Goal: Use online tool/utility

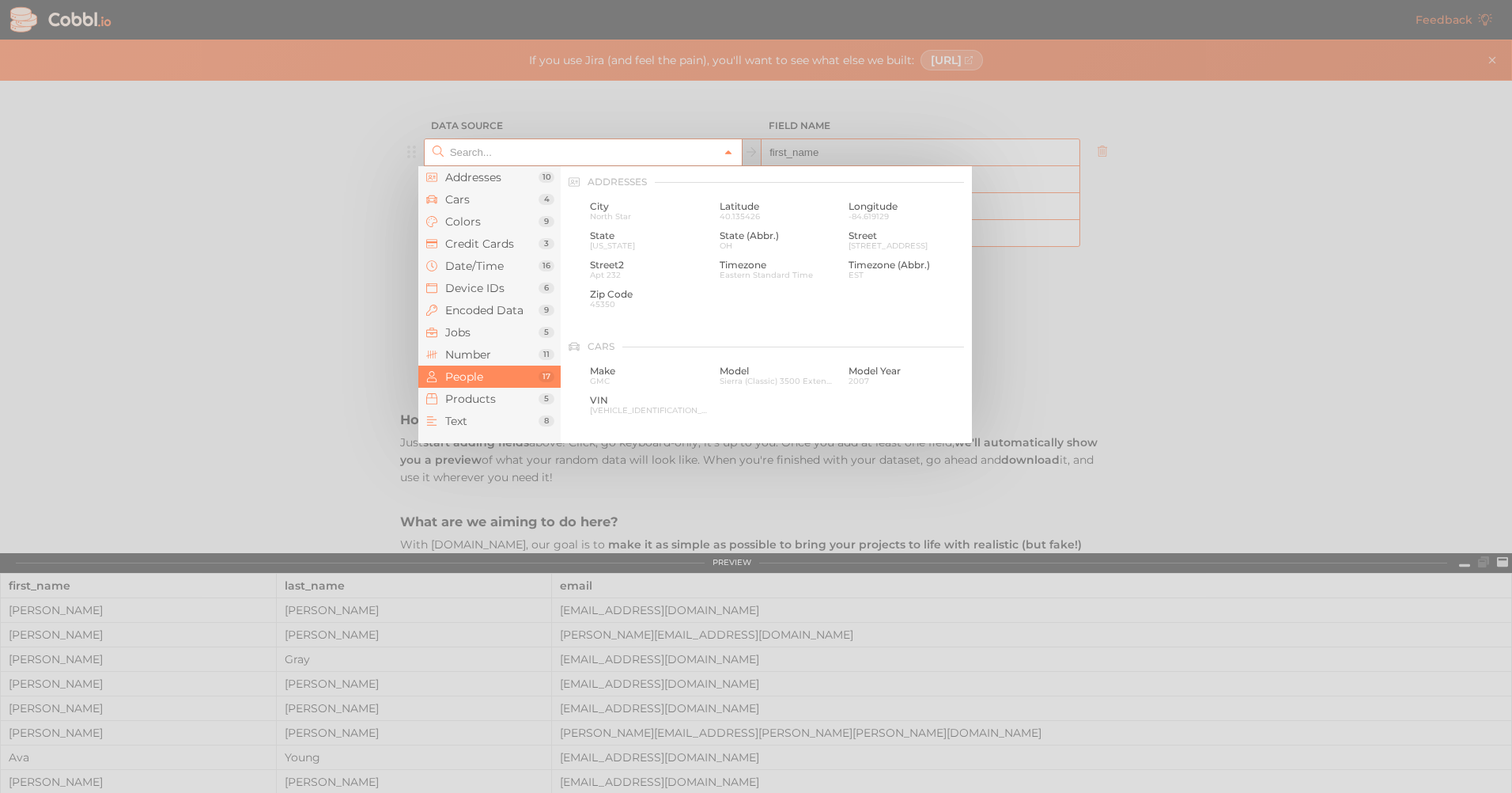
click at [725, 150] on icon at bounding box center [728, 153] width 11 height 11
click at [451, 423] on span "Text" at bounding box center [491, 421] width 94 height 13
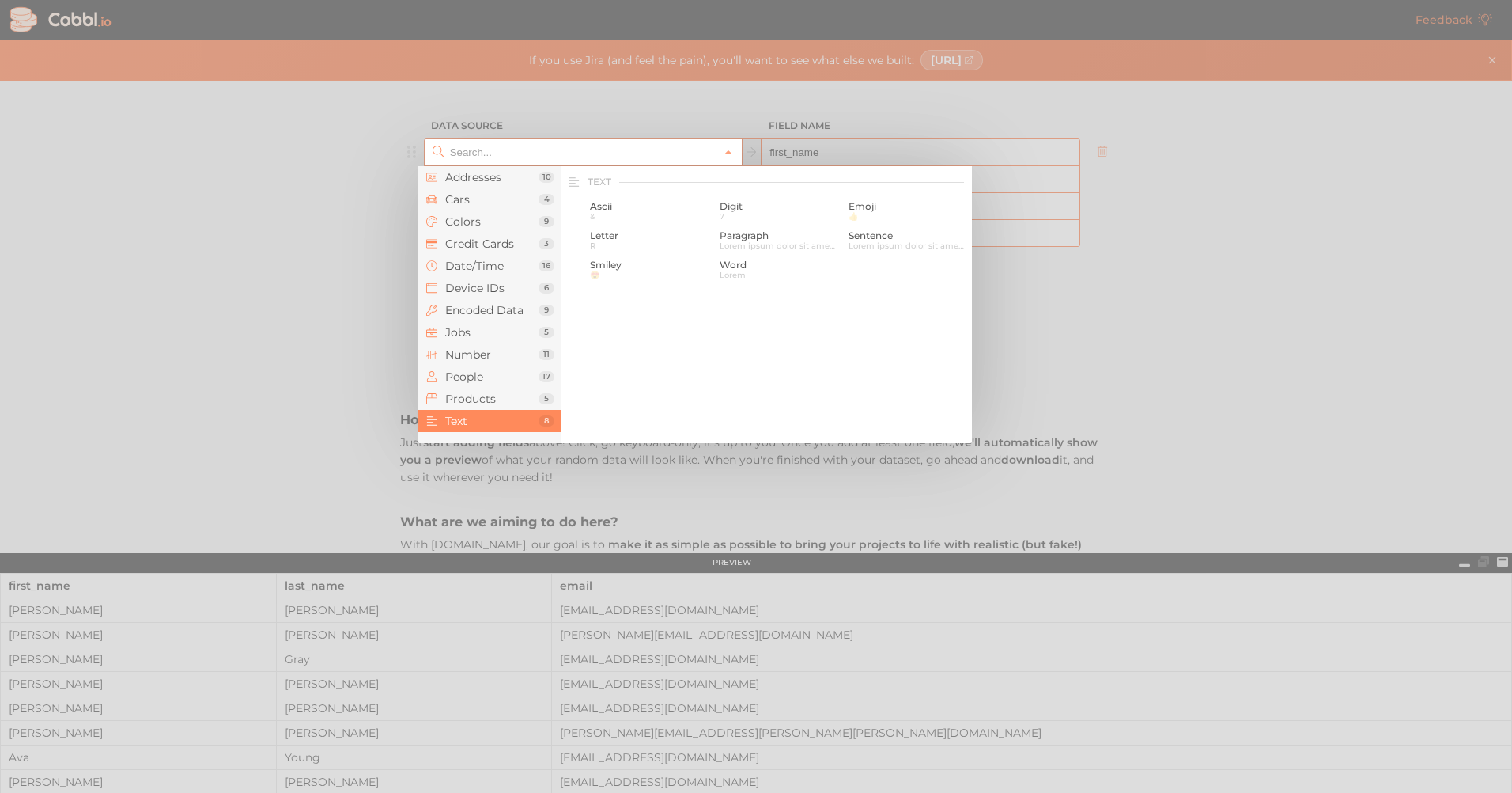
click at [238, 457] on div at bounding box center [756, 396] width 1512 height 793
type input "People › First Name"
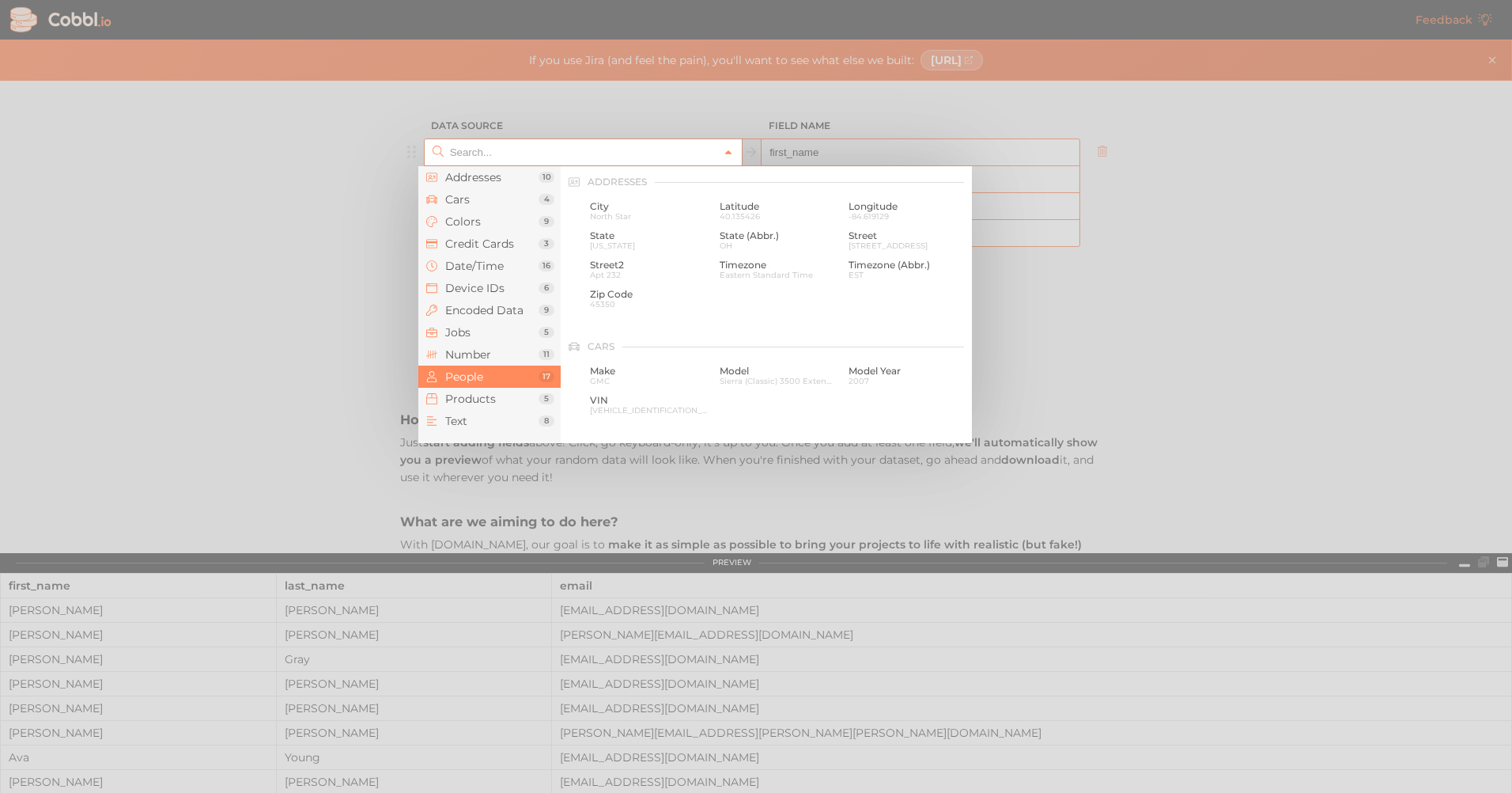
click at [723, 156] on icon at bounding box center [728, 153] width 11 height 11
click at [457, 352] on span "Number" at bounding box center [491, 354] width 94 height 13
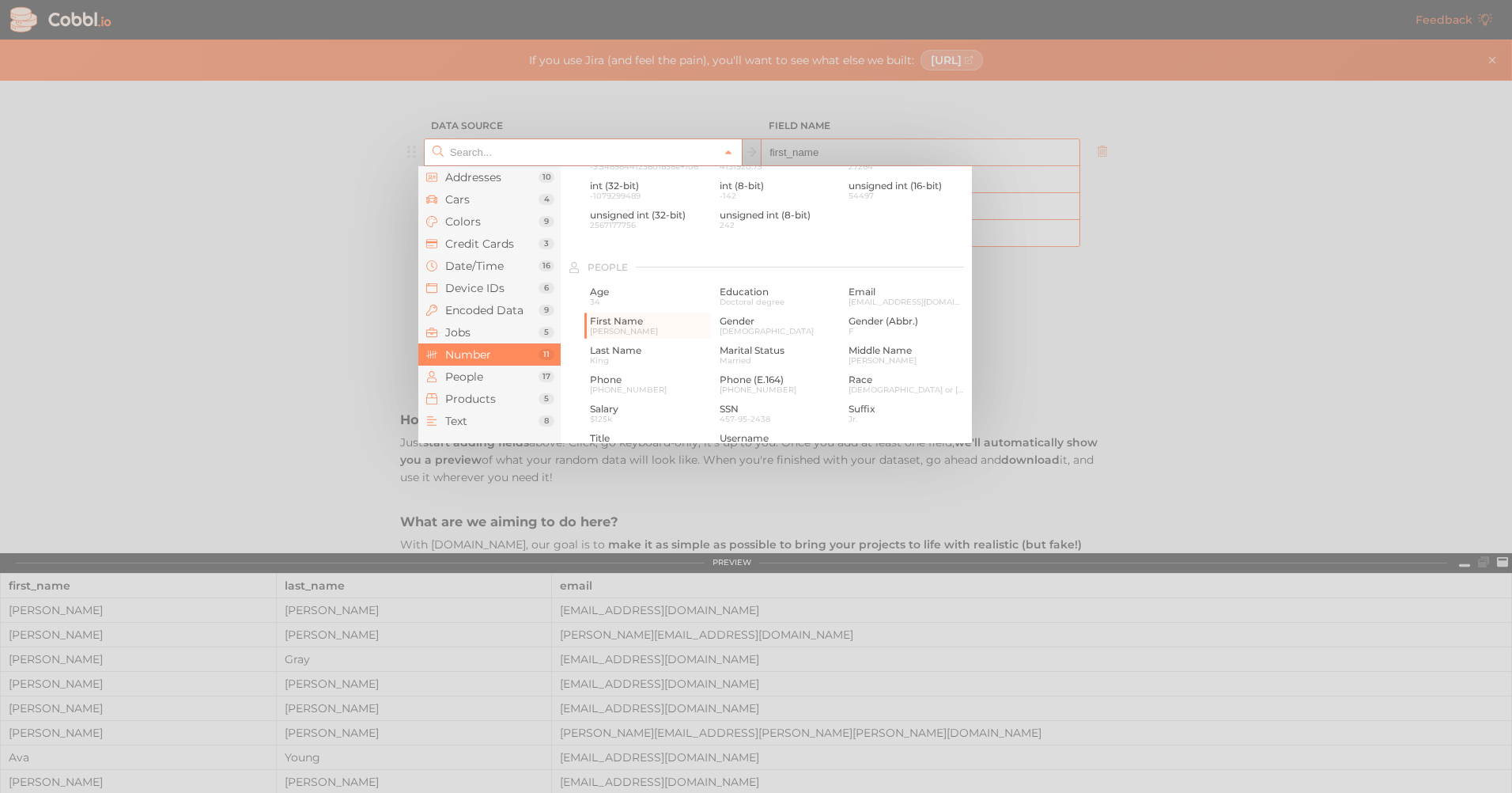
click at [468, 155] on input "text" at bounding box center [582, 152] width 272 height 26
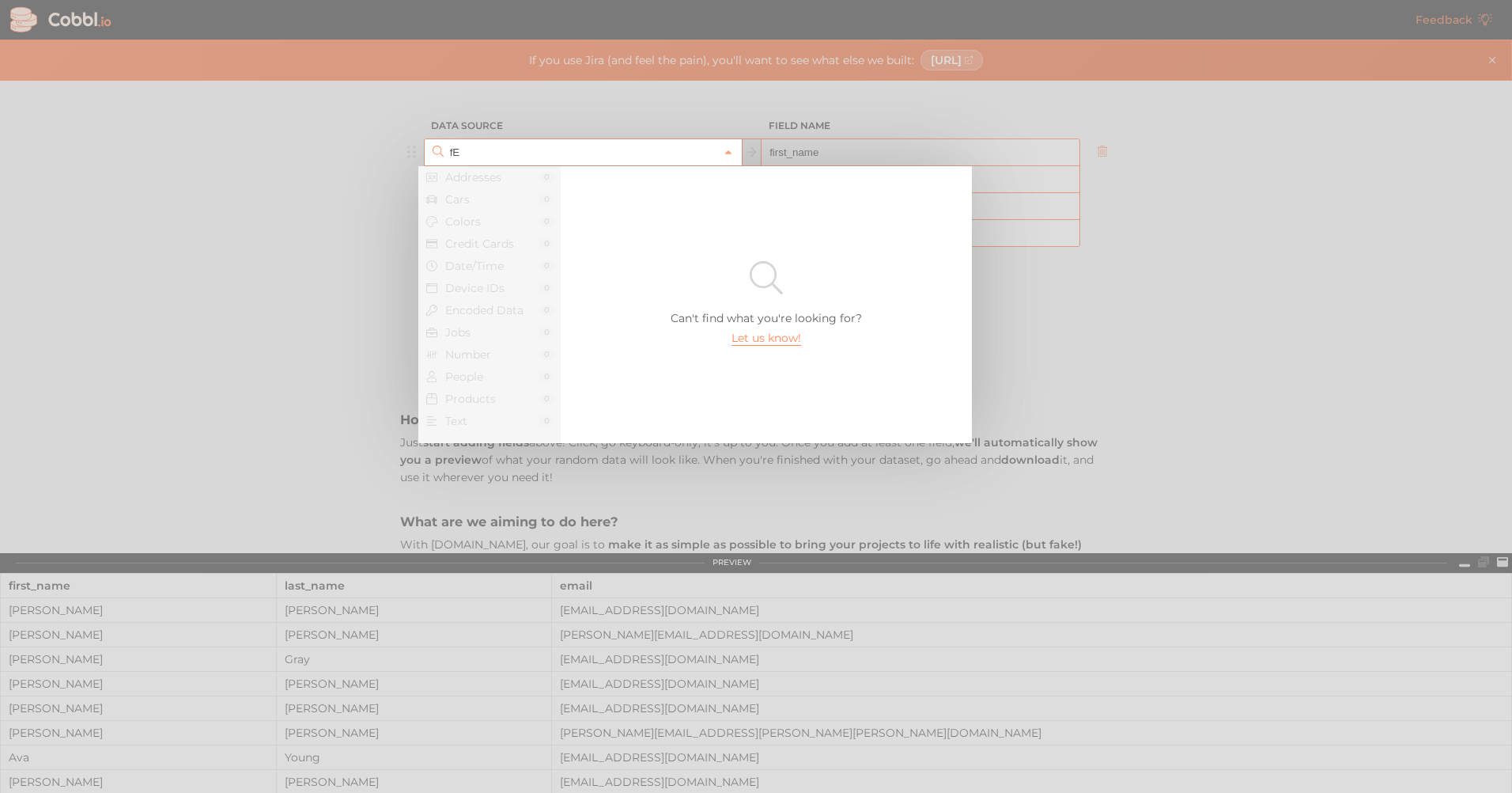
type input "f"
type input "F"
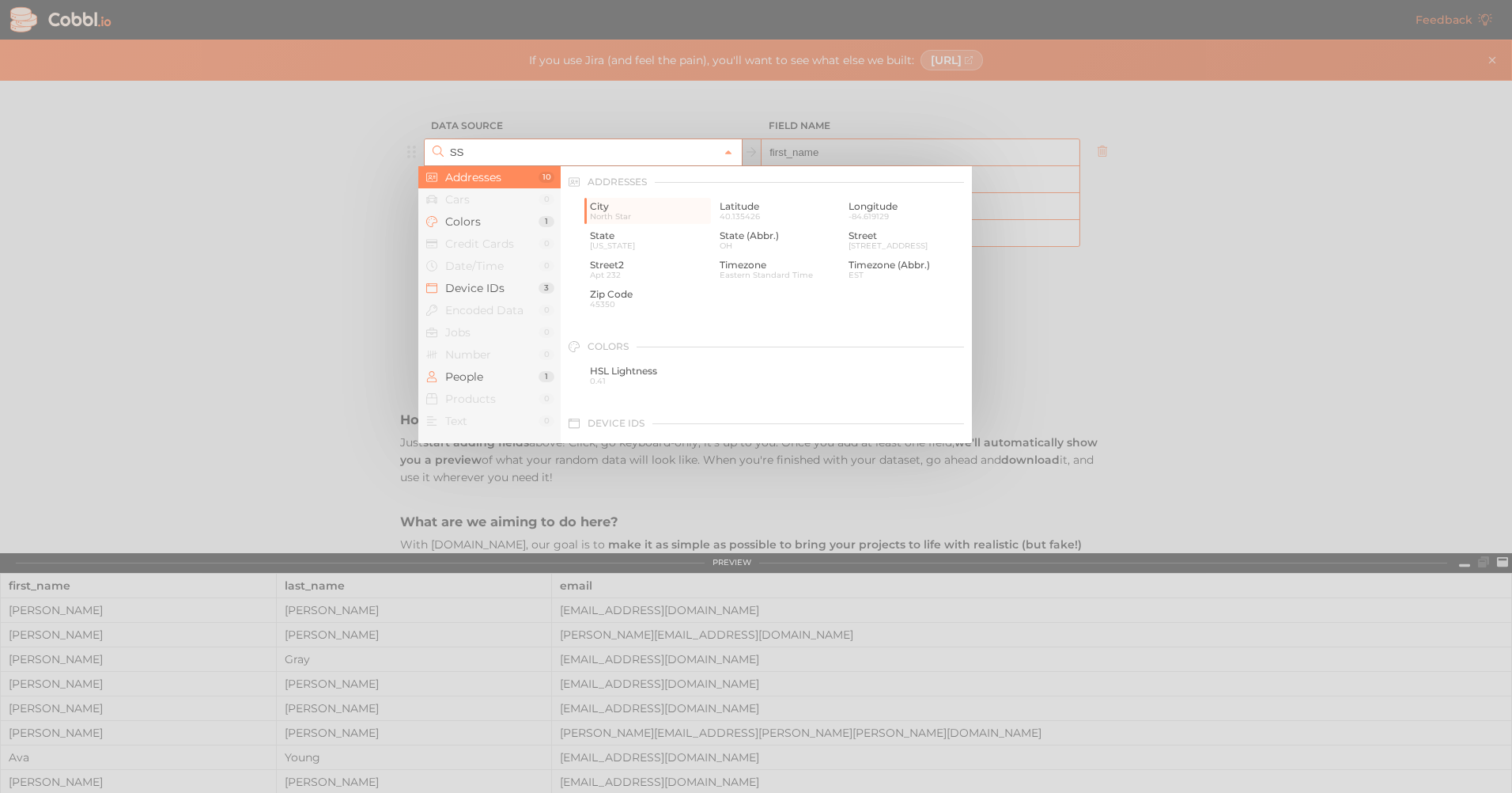
type input "S"
click at [474, 427] on span "Text" at bounding box center [491, 421] width 94 height 13
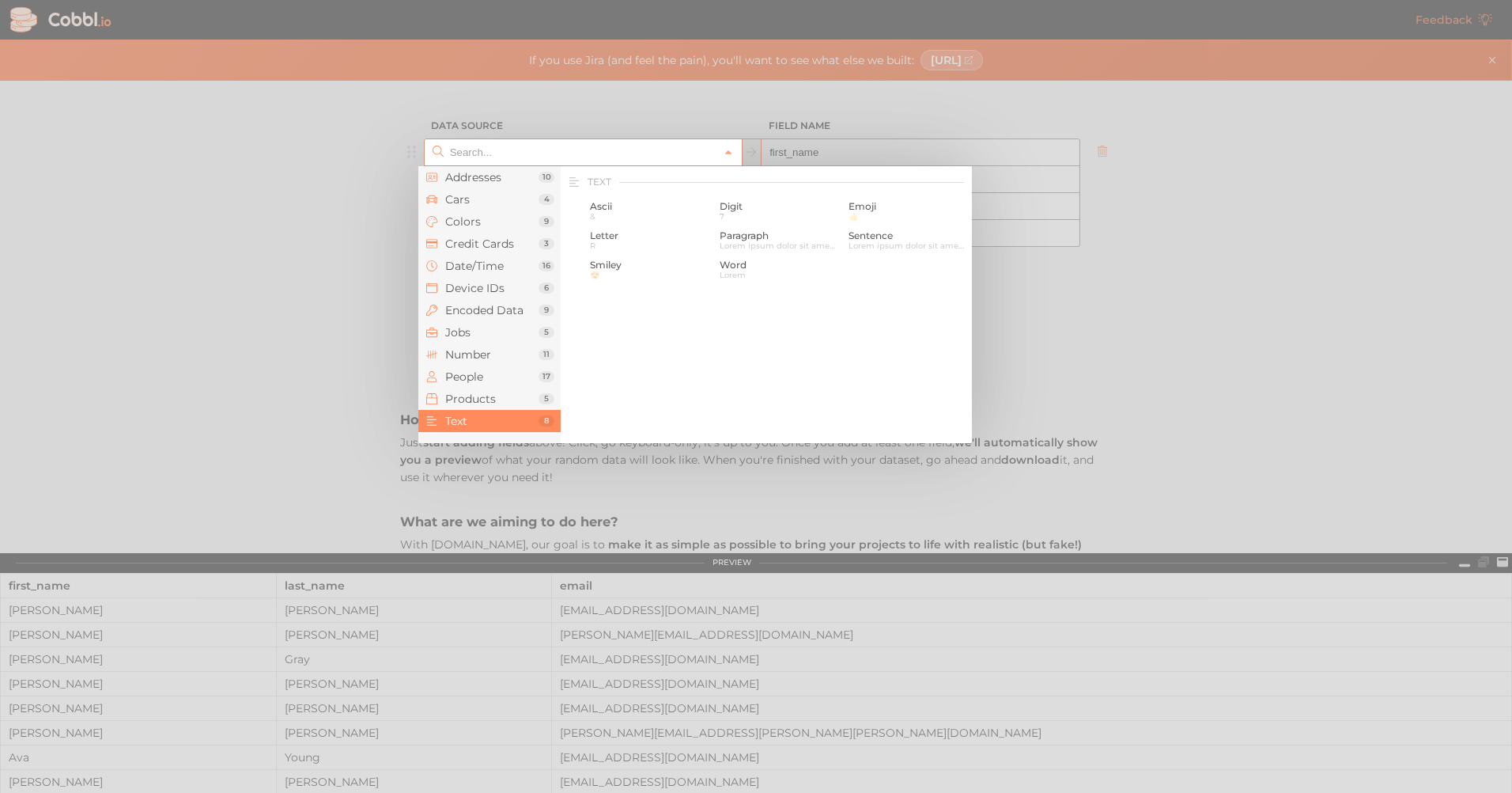
click at [358, 448] on div at bounding box center [756, 396] width 1512 height 793
type input "People › First Name"
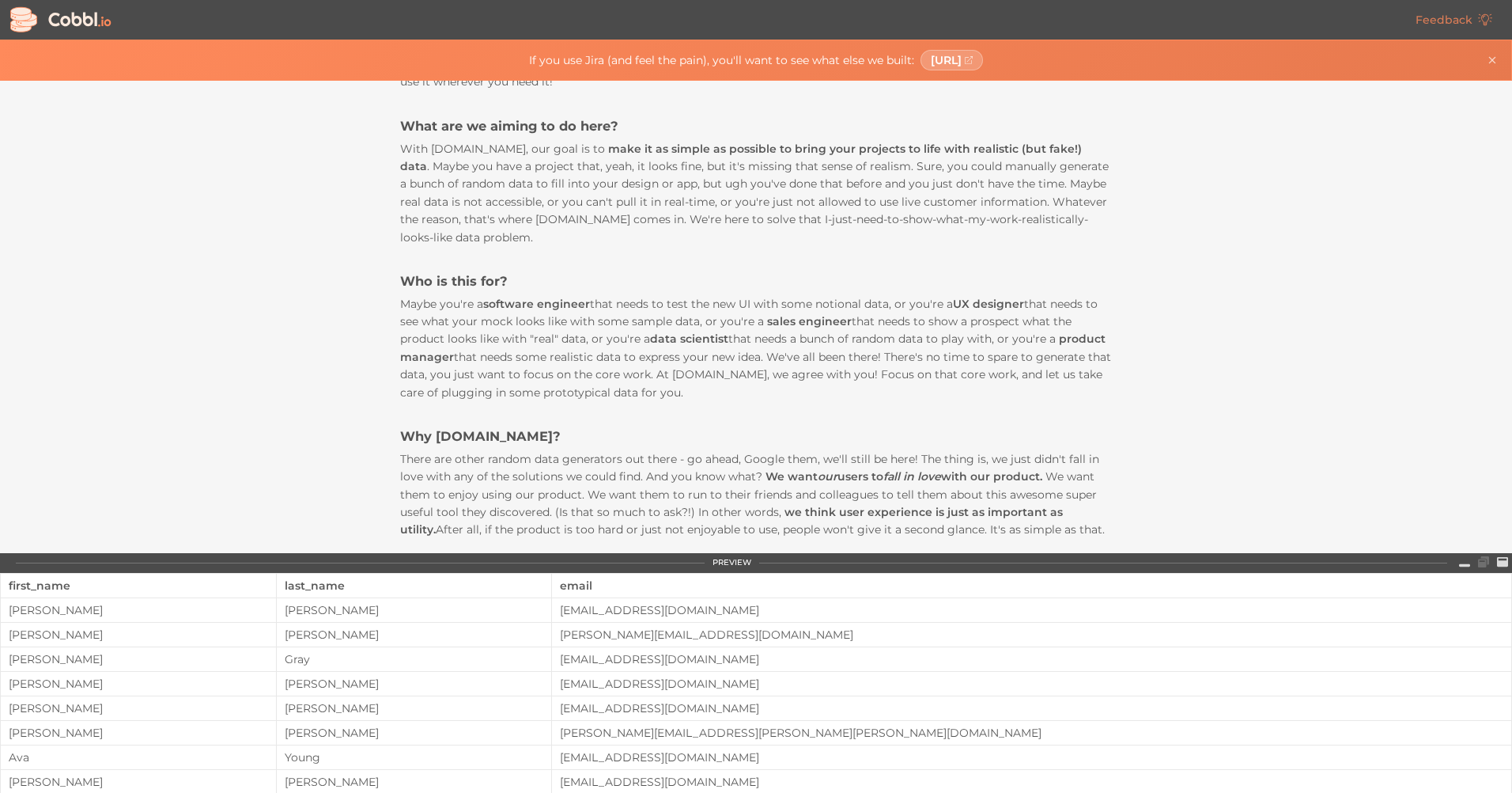
scroll to position [0, 0]
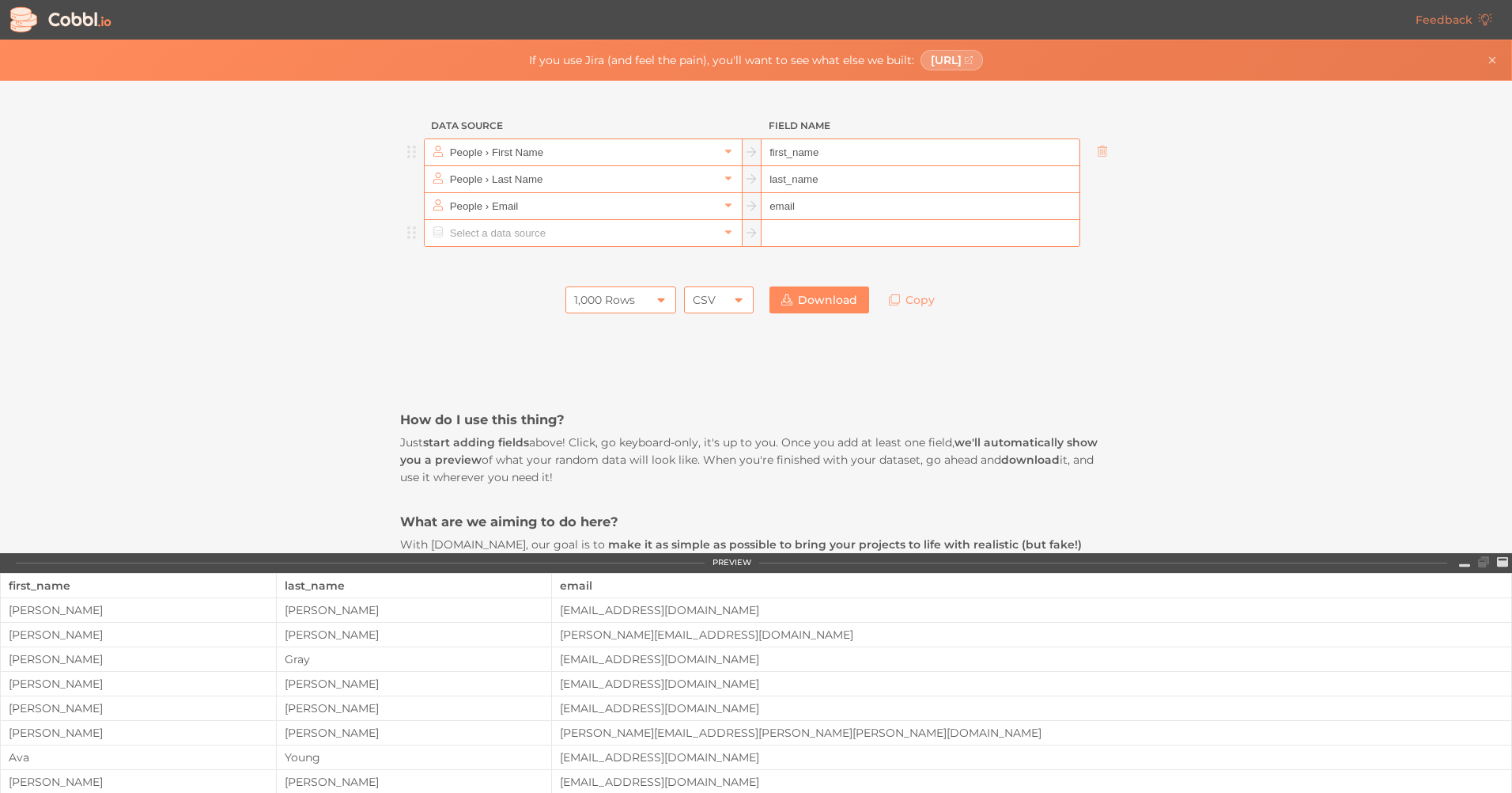
click at [451, 233] on input "text" at bounding box center [582, 233] width 272 height 26
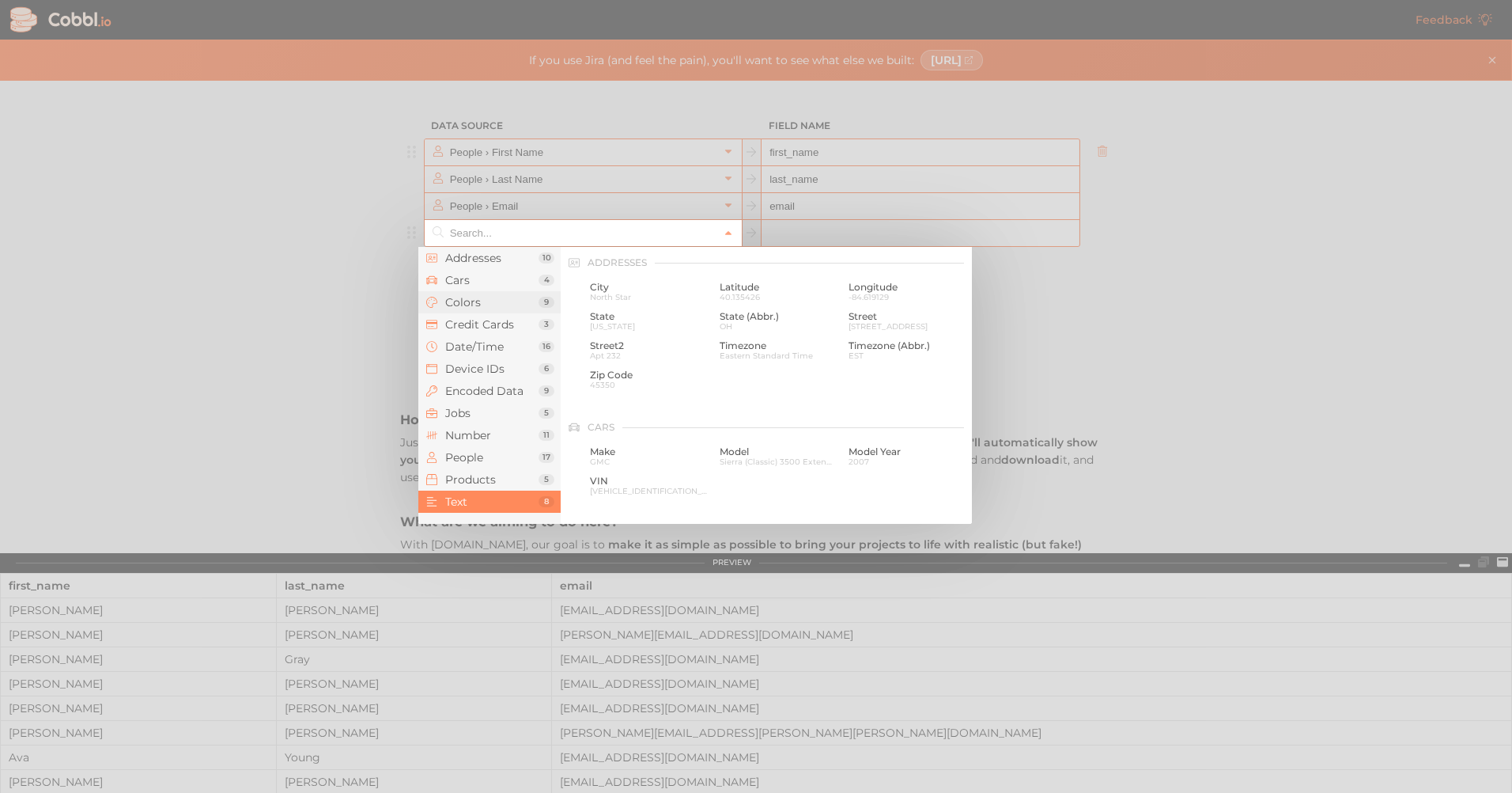
scroll to position [1548, 0]
click at [762, 324] on span "Lorem ipsum dolor sit amet, consectetur adipiscing elit. Maecenas vulputate lib…" at bounding box center [779, 326] width 118 height 9
type input "Text › Paragraph"
type input "paragraph"
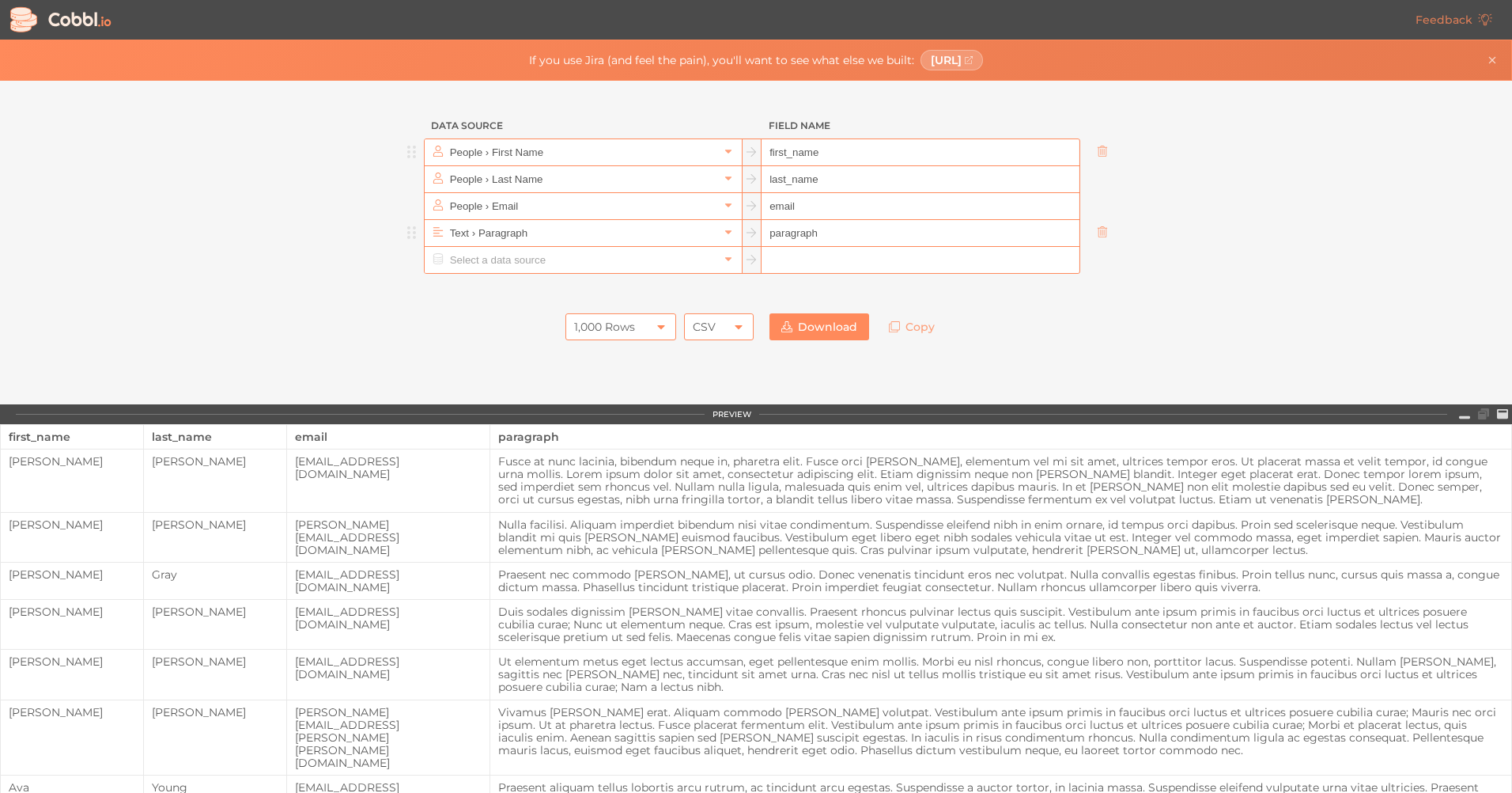
click at [851, 233] on input "paragraph" at bounding box center [920, 233] width 317 height 27
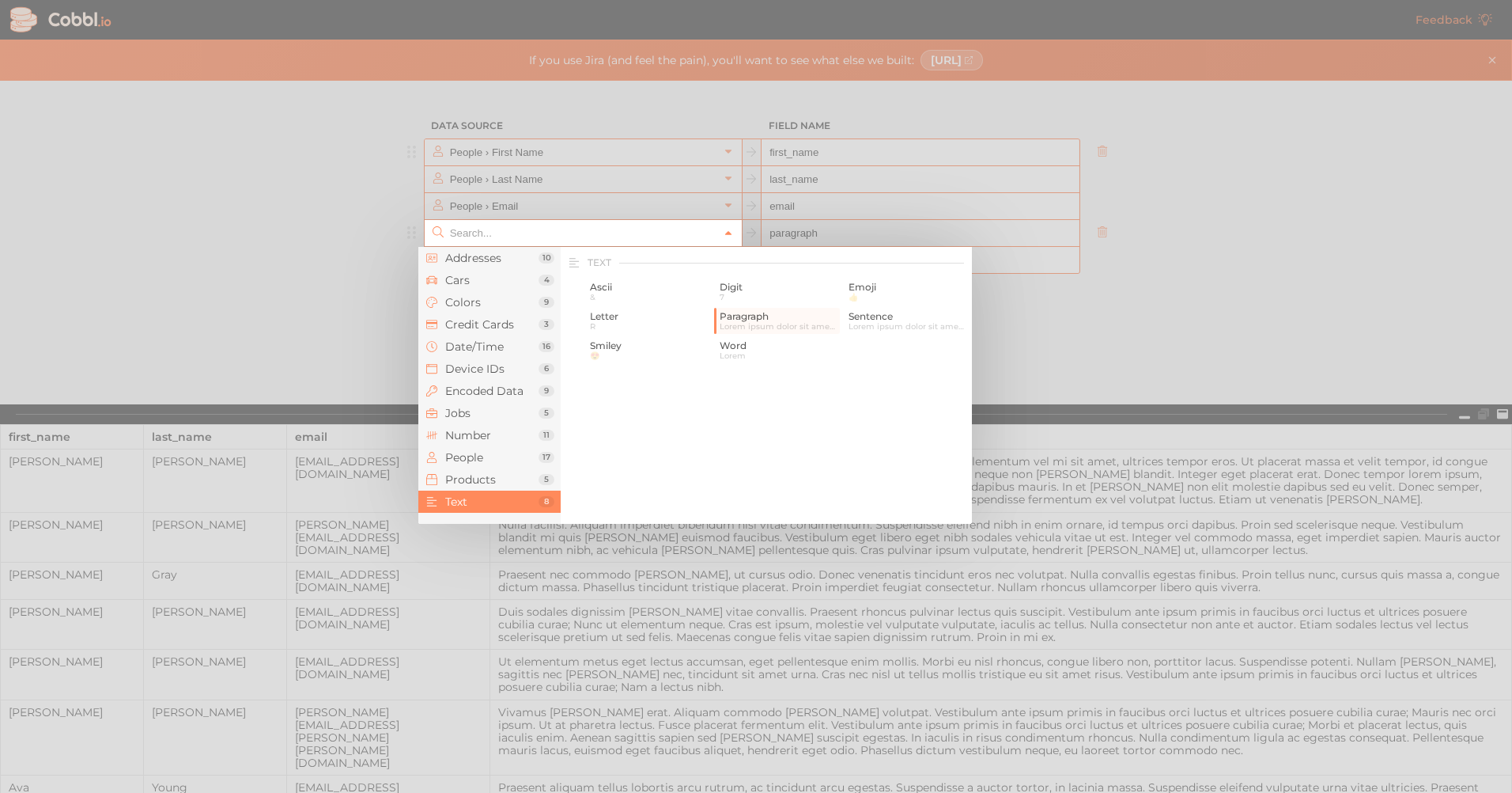
click at [726, 230] on icon at bounding box center [728, 233] width 11 height 11
click at [849, 320] on span "Sentence" at bounding box center [908, 316] width 118 height 11
type input "Text › Sentence"
type input "sentence"
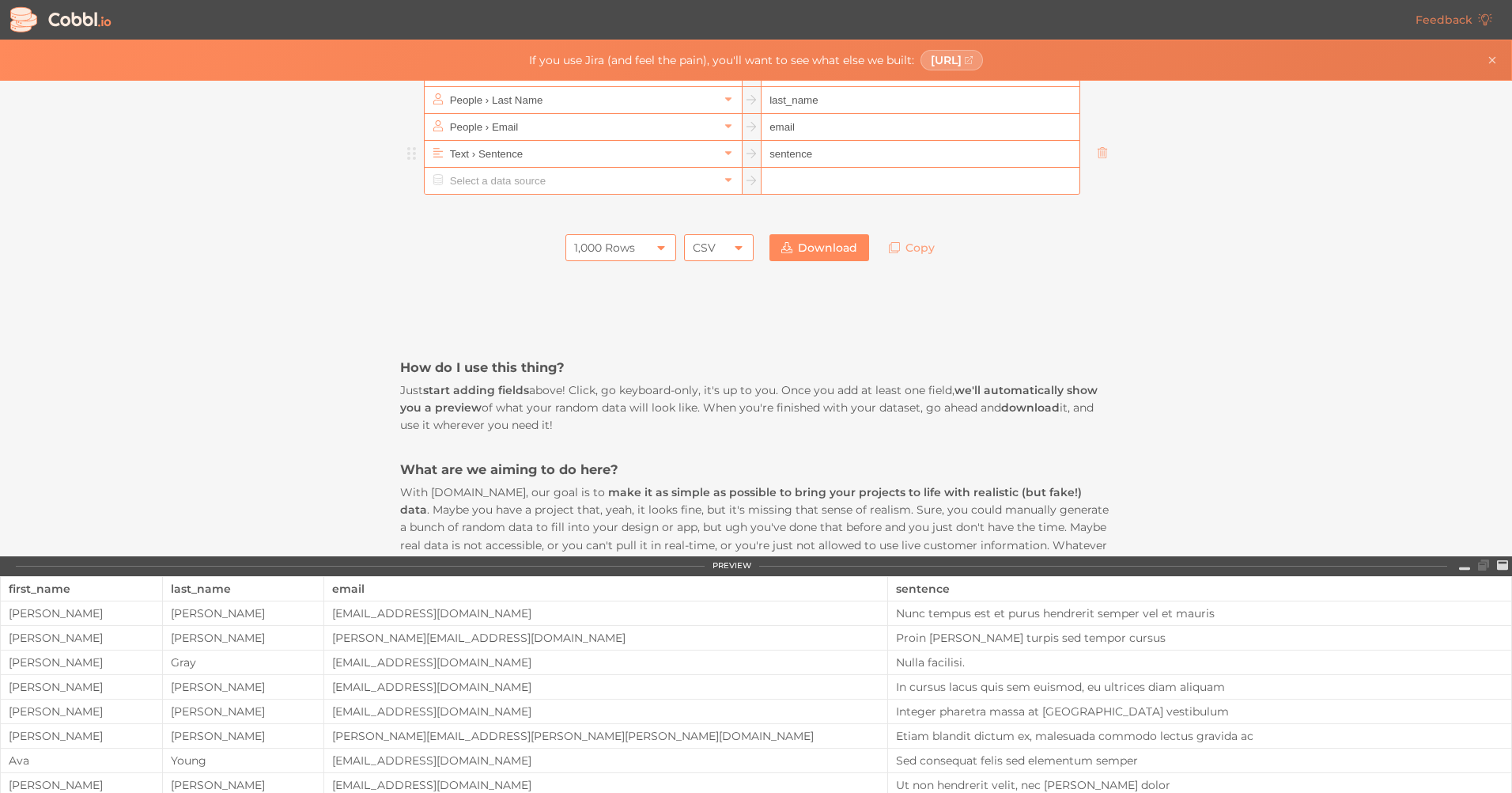
scroll to position [0, 0]
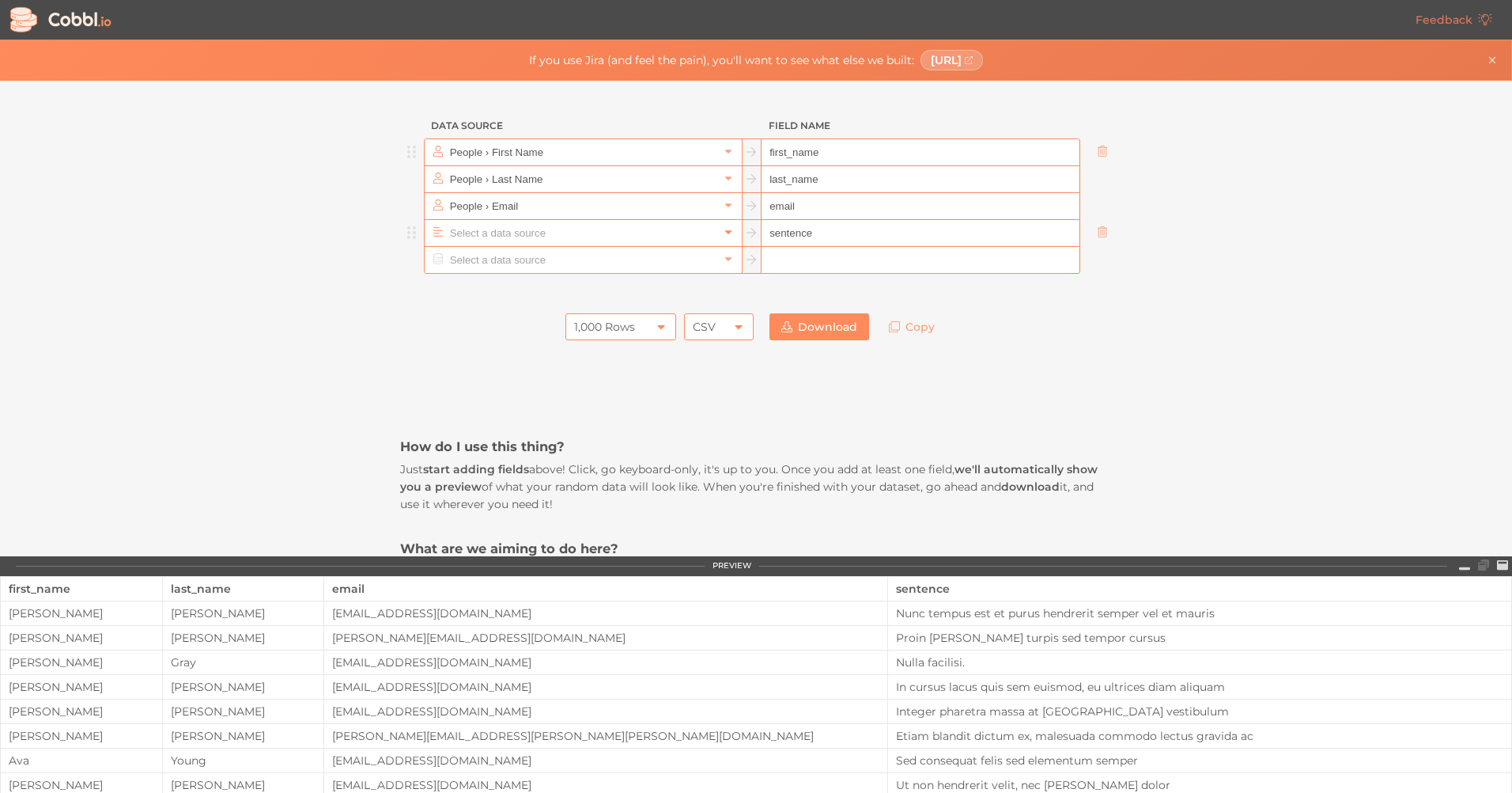
click at [726, 233] on icon at bounding box center [728, 232] width 11 height 11
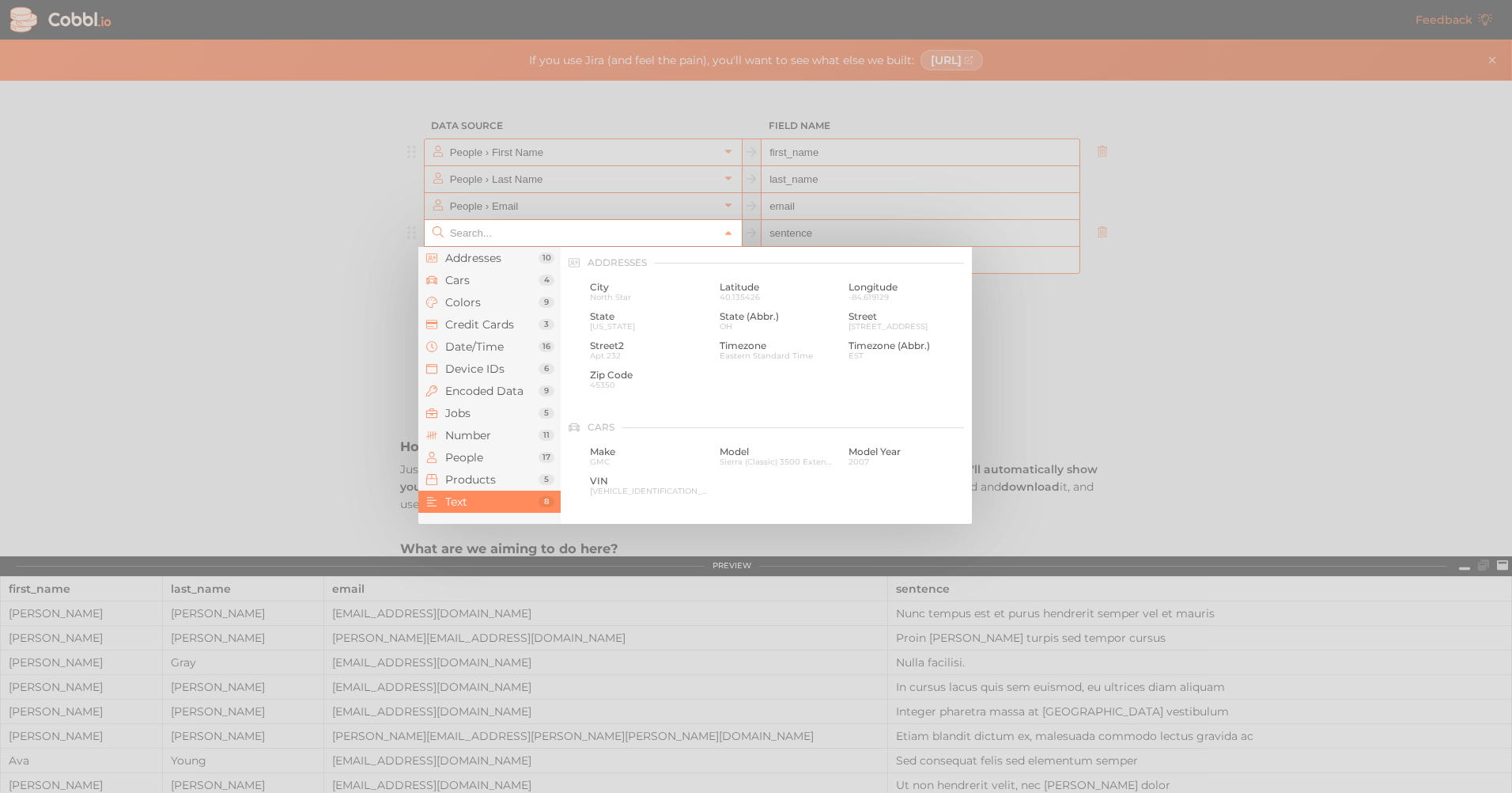
scroll to position [1548, 0]
click at [727, 287] on span "Digit" at bounding box center [779, 287] width 118 height 11
type input "Text › Digit"
type input "digit"
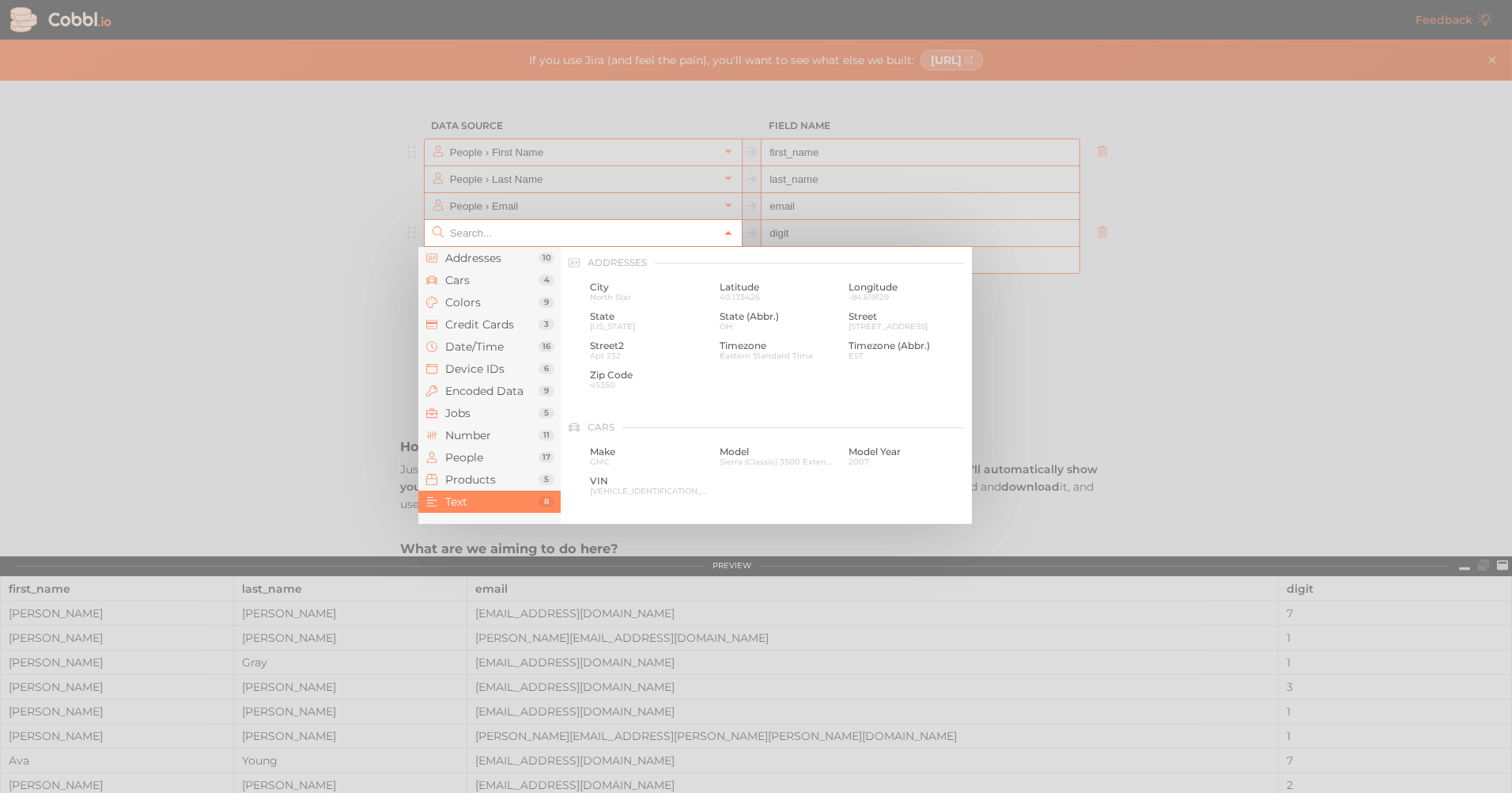
click at [723, 232] on icon at bounding box center [728, 233] width 11 height 11
click at [465, 433] on span "Number" at bounding box center [491, 435] width 94 height 13
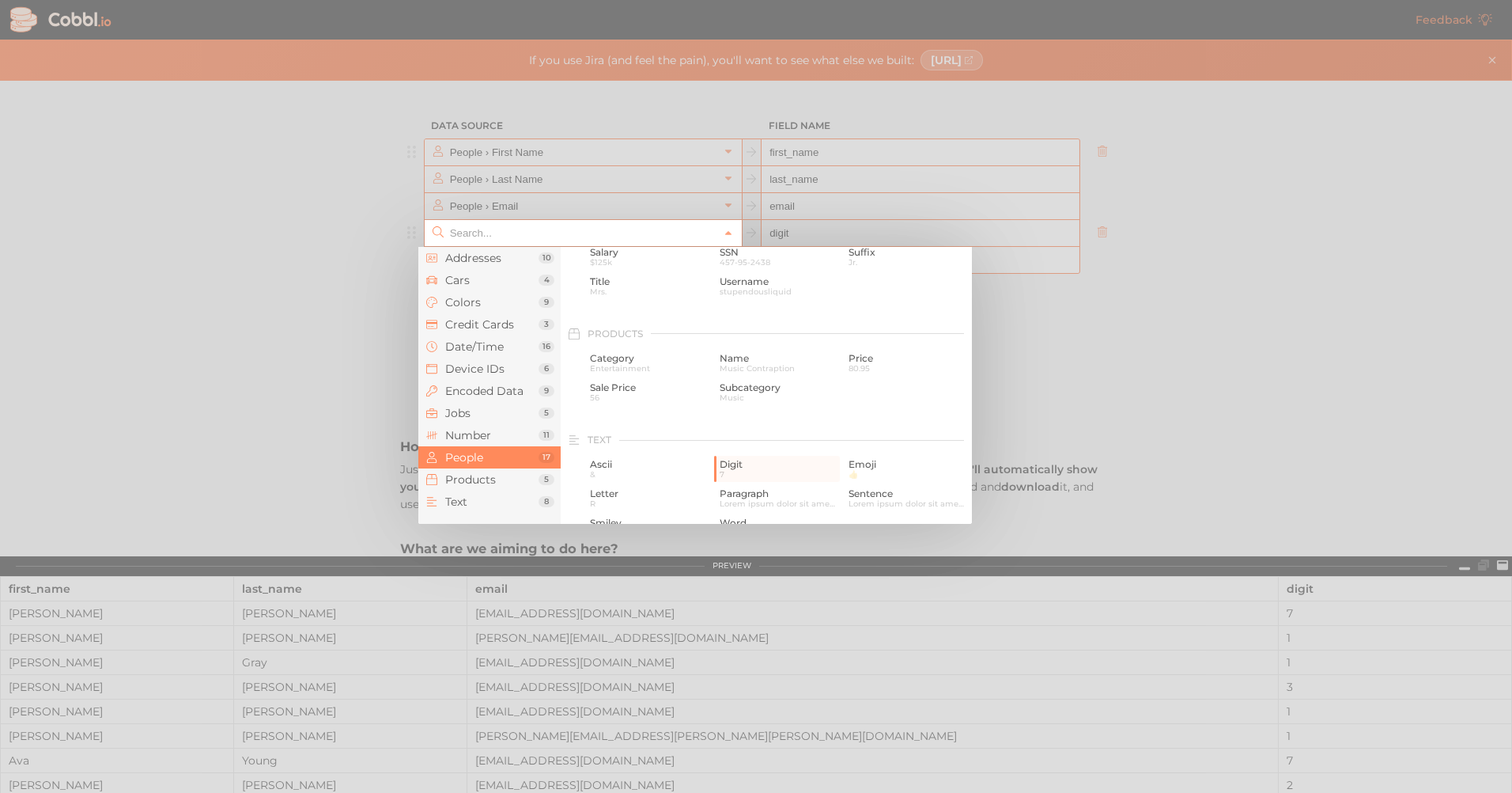
scroll to position [1291, 0]
click at [186, 309] on div at bounding box center [756, 396] width 1512 height 793
type input "Text › Digit"
